Goal: Find specific page/section

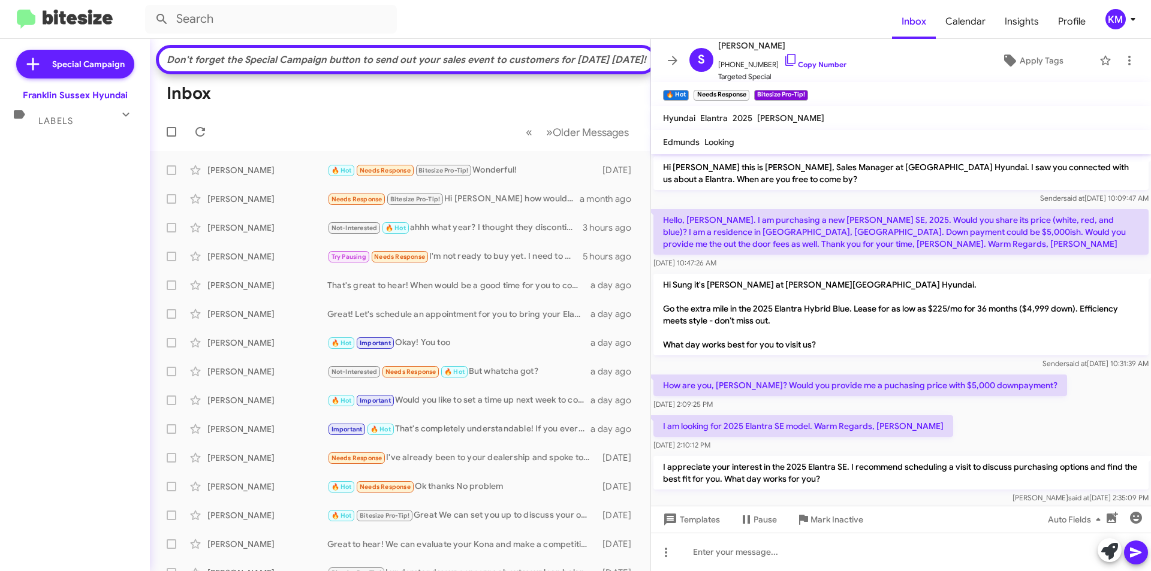
scroll to position [605, 0]
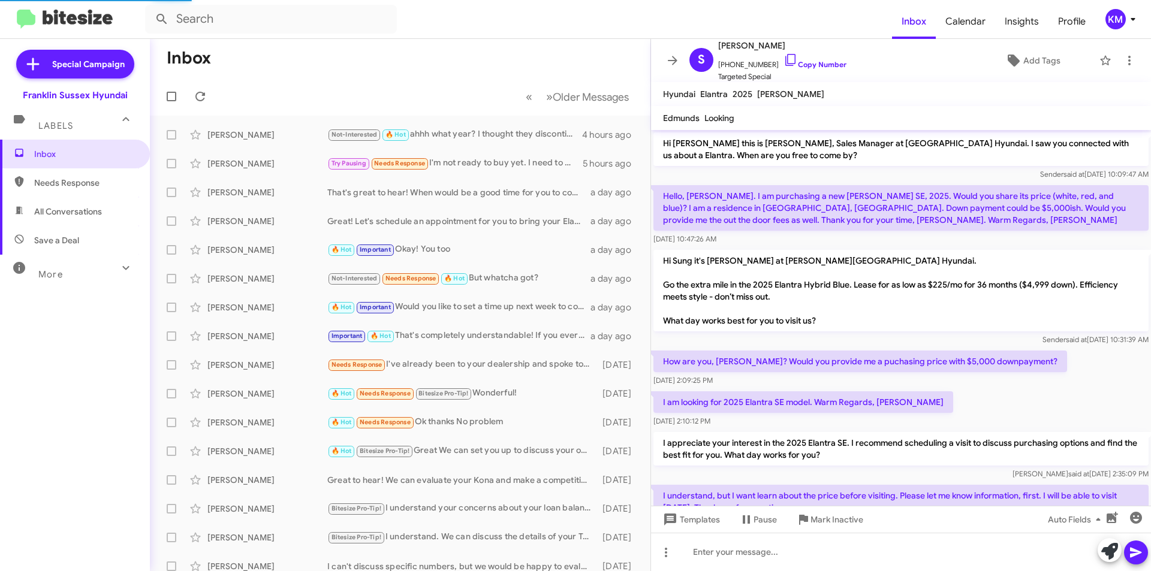
scroll to position [581, 0]
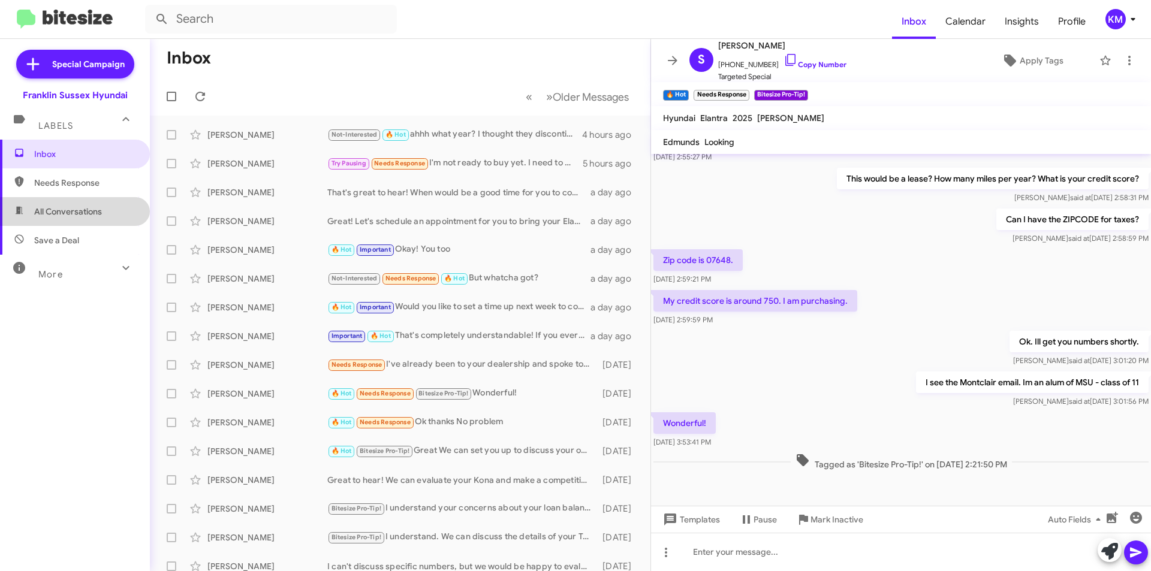
click at [106, 216] on span "All Conversations" at bounding box center [75, 211] width 150 height 29
type input "in:all-conversations"
